Goal: Find specific page/section

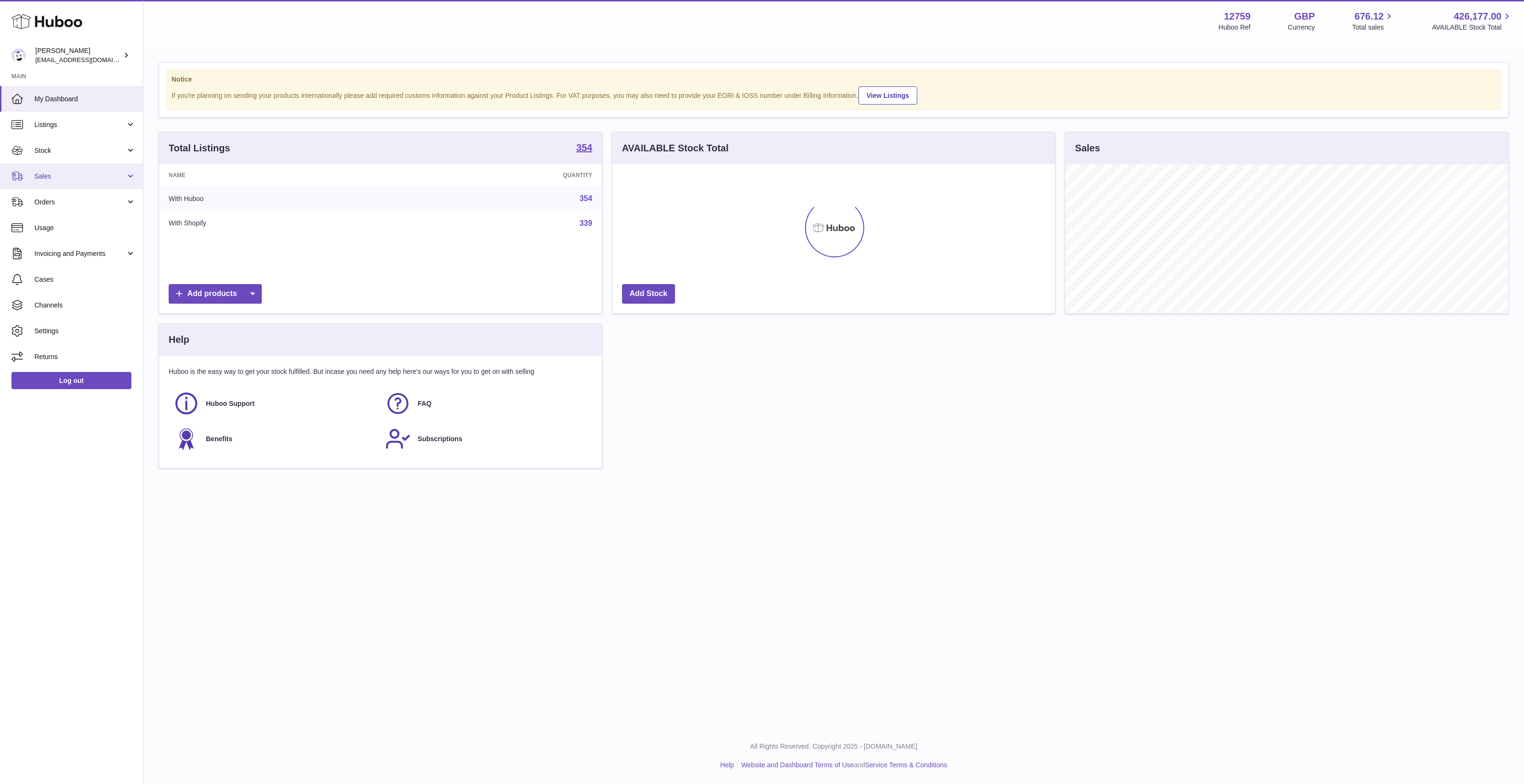
scroll to position [477301, 477300]
click at [72, 146] on span "Stock" at bounding box center [80, 150] width 91 height 9
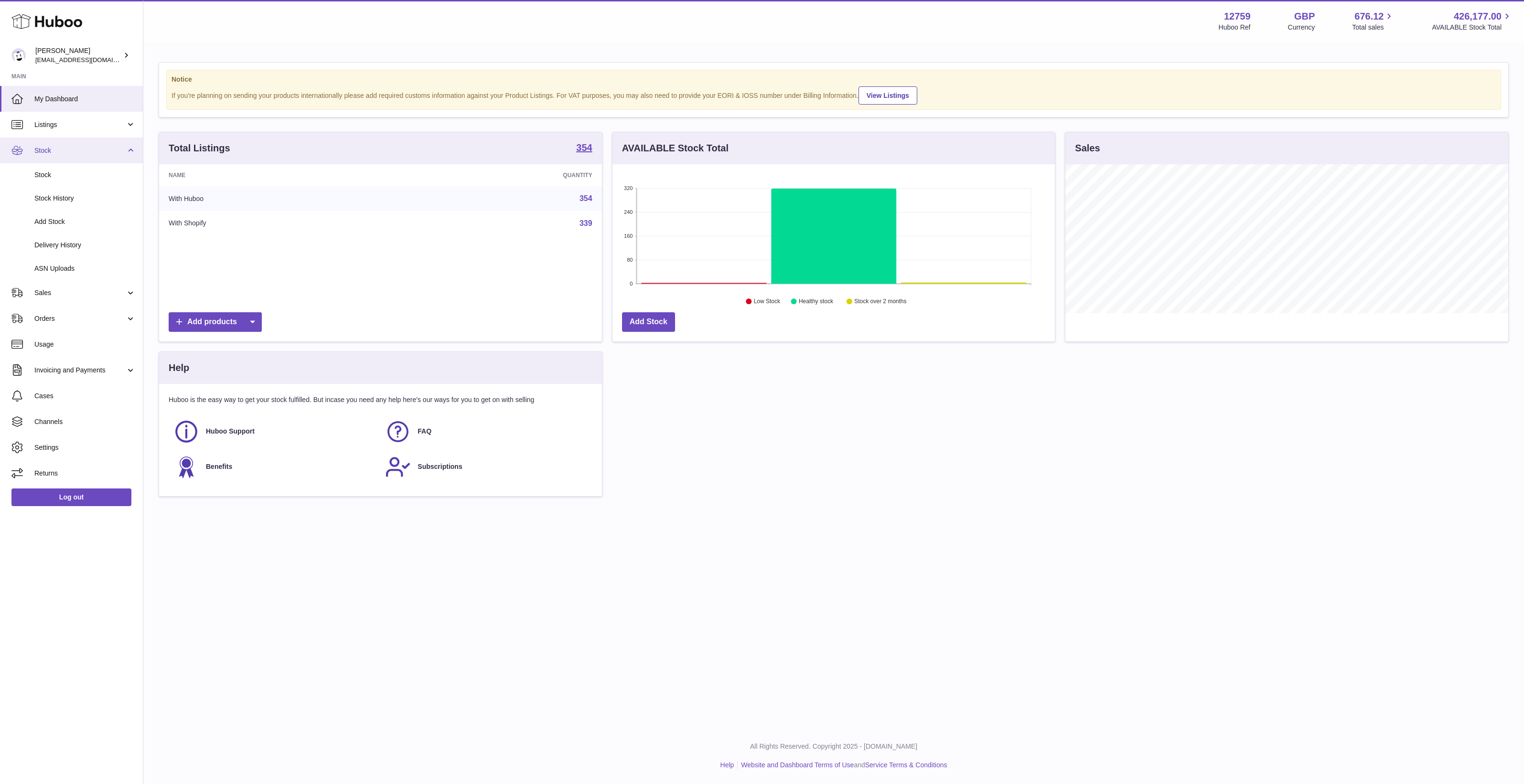
click at [72, 147] on span "Stock" at bounding box center [80, 150] width 91 height 9
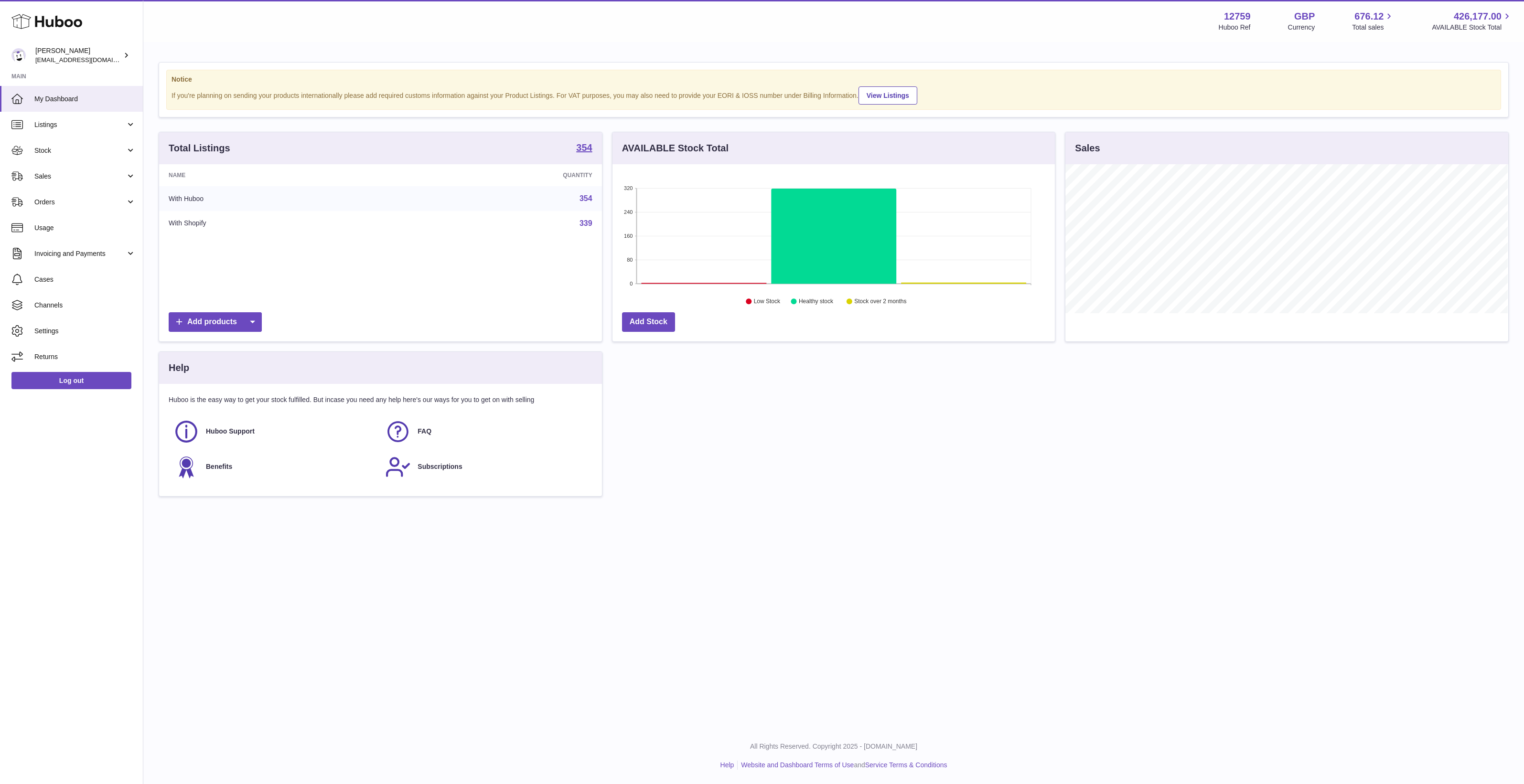
click at [63, 184] on link "Sales" at bounding box center [71, 176] width 143 height 26
click at [66, 201] on span "Sales" at bounding box center [85, 200] width 101 height 9
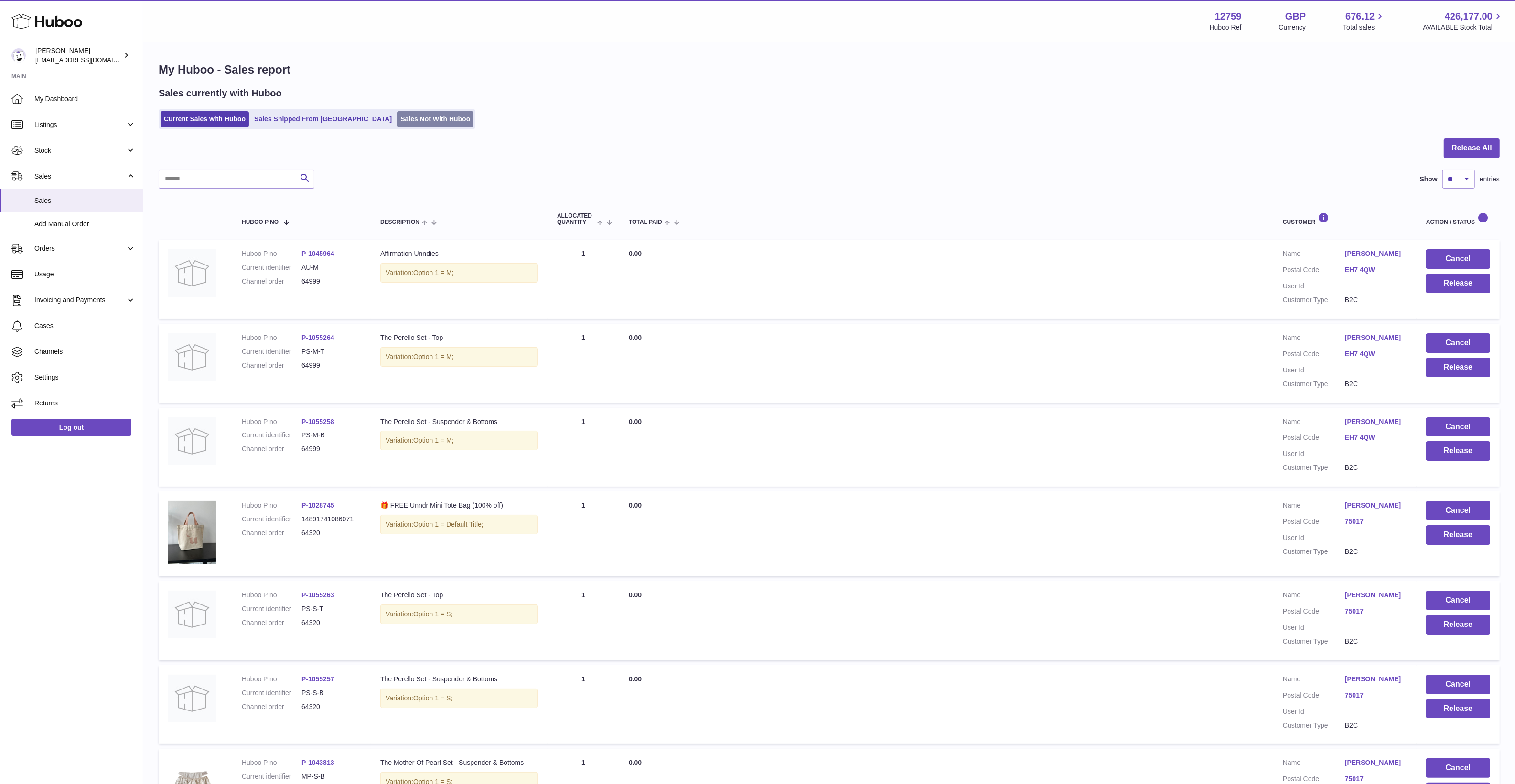
click at [397, 115] on link "Sales Not With Huboo" at bounding box center [435, 119] width 76 height 16
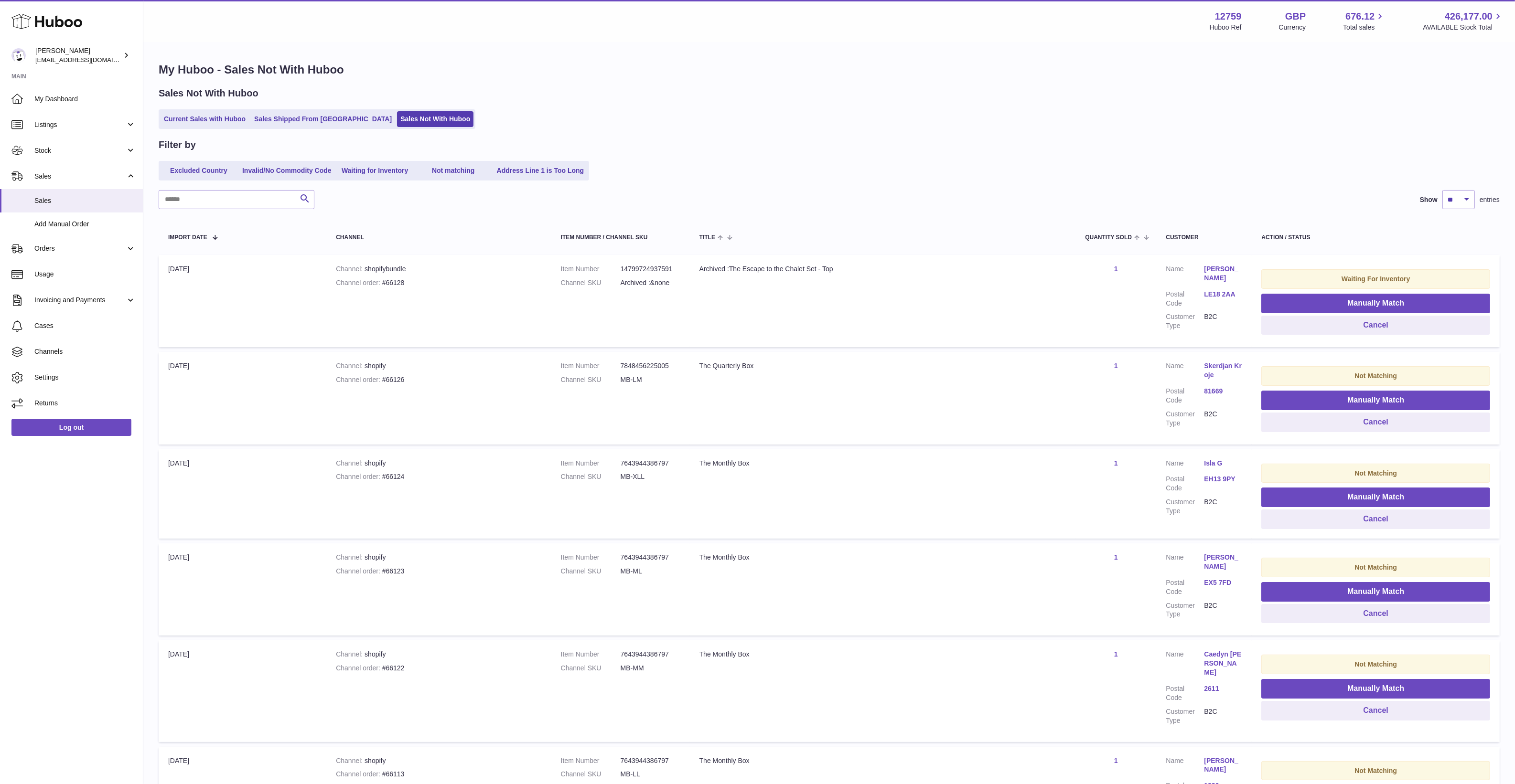
click at [226, 182] on div "Filter by Excluded Country Invalid/No Commodity Code Waiting for Inventory Not …" at bounding box center [829, 694] width 1341 height 1110
click at [227, 202] on input "text" at bounding box center [236, 199] width 156 height 19
paste input "*****"
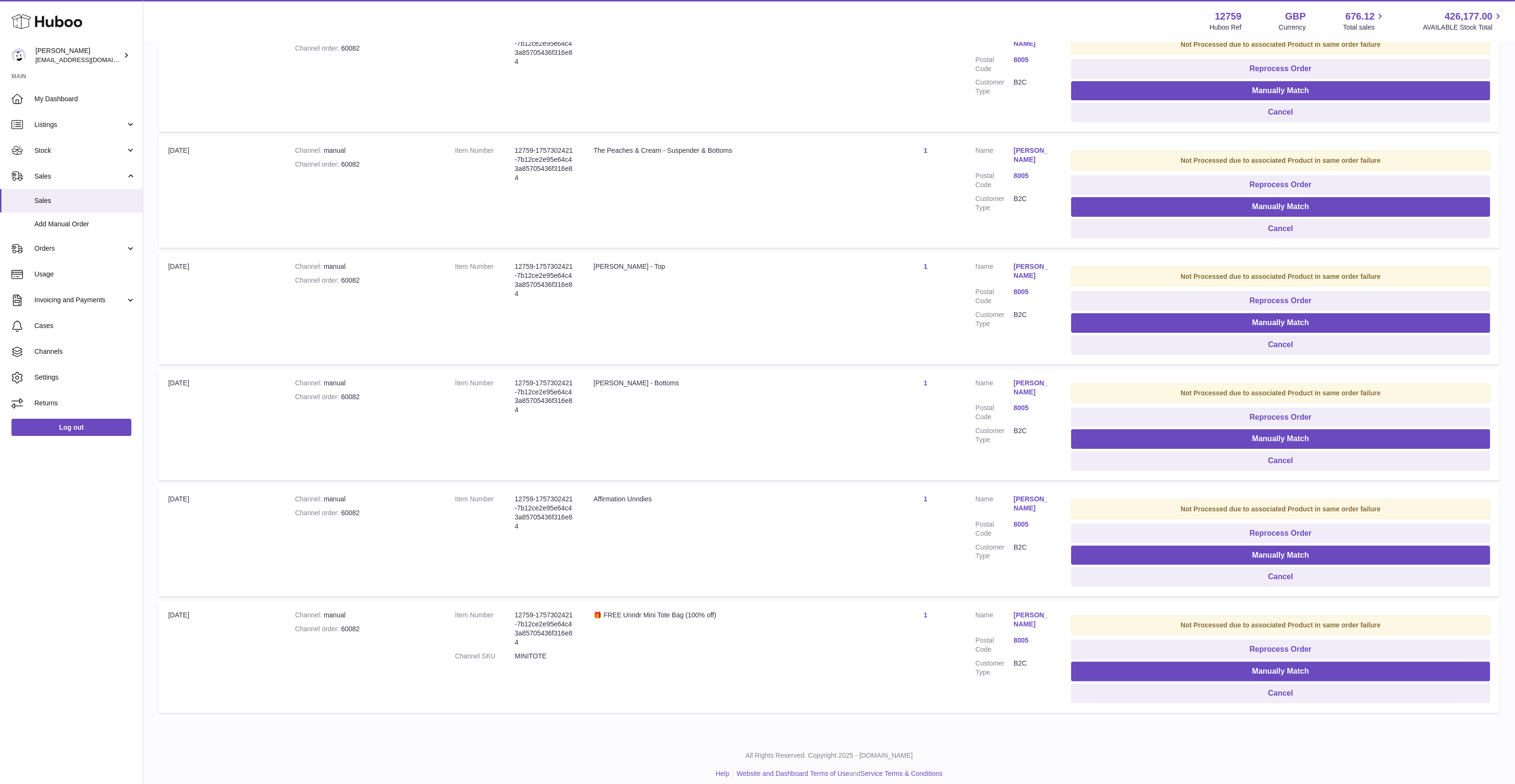
scroll to position [244, 0]
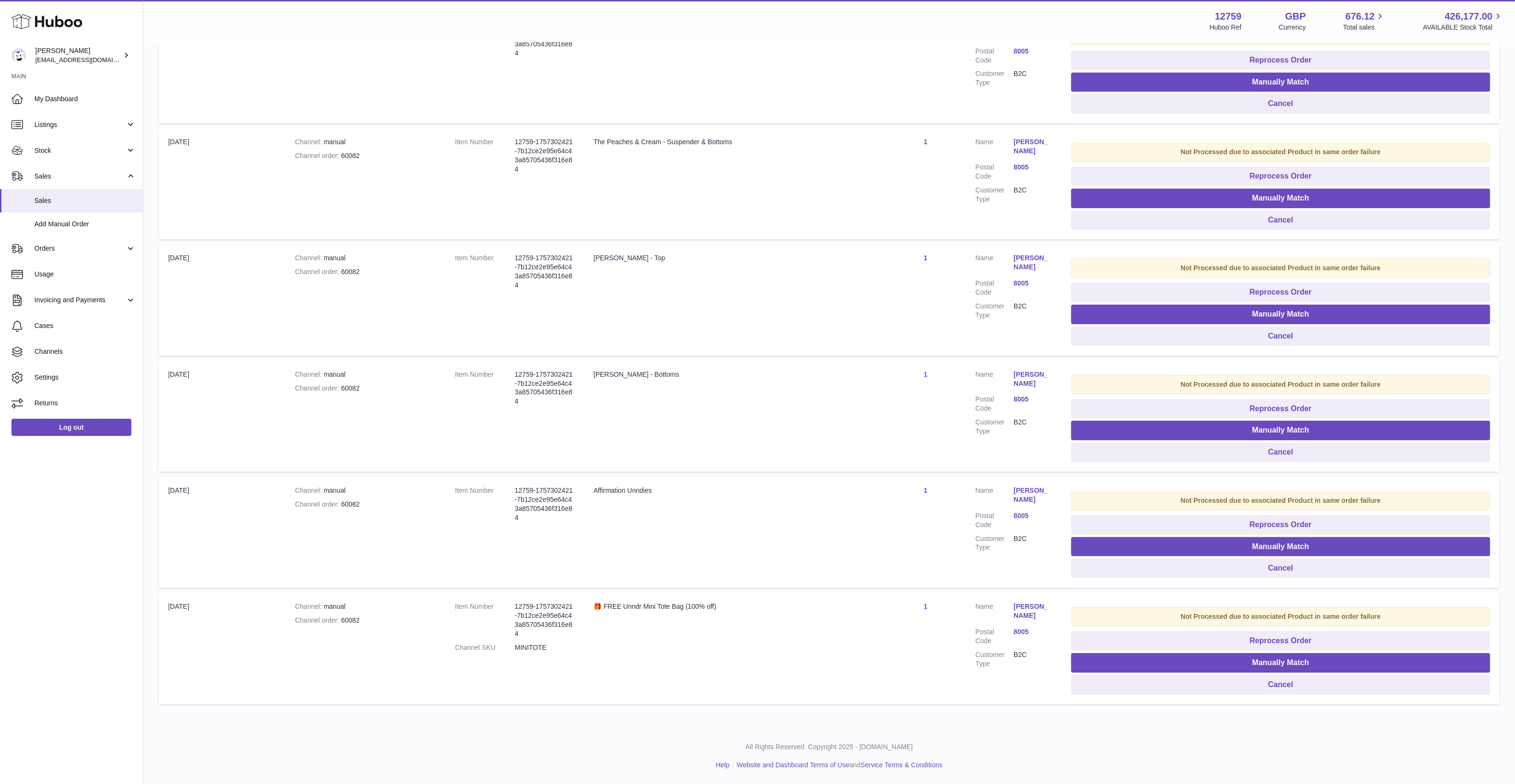
type input "*****"
